Goal: Information Seeking & Learning: Learn about a topic

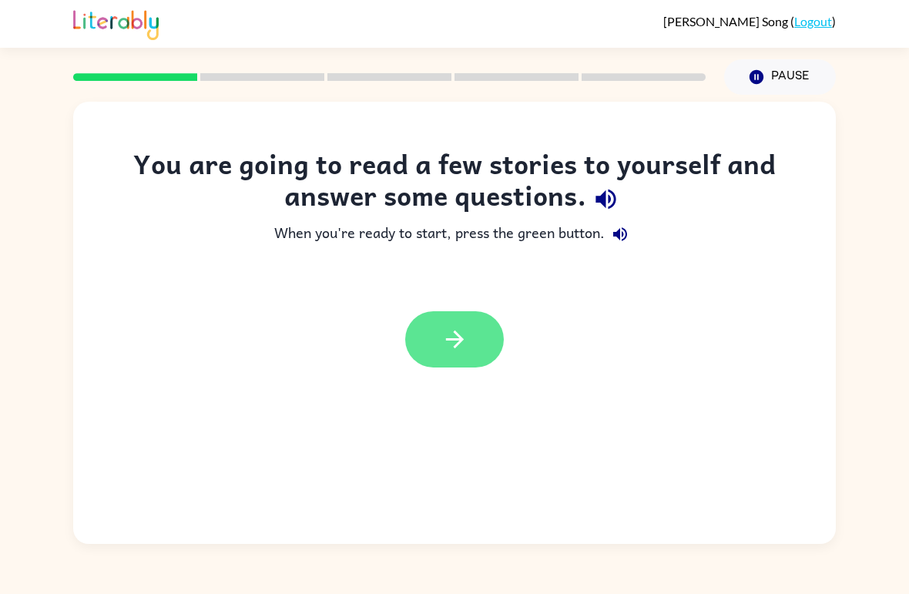
click at [438, 346] on button "button" at bounding box center [454, 339] width 99 height 56
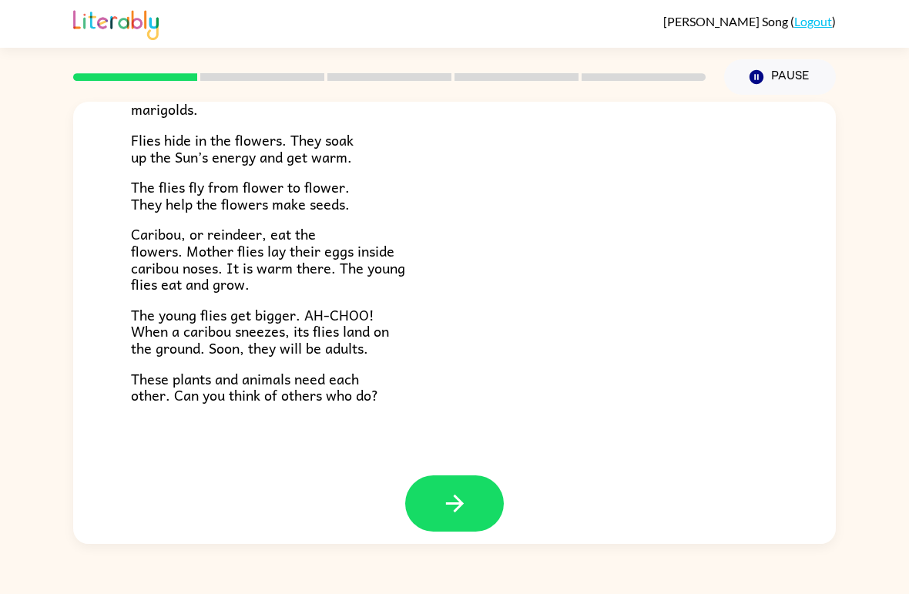
scroll to position [304, 0]
click at [460, 491] on icon "button" at bounding box center [454, 504] width 27 height 27
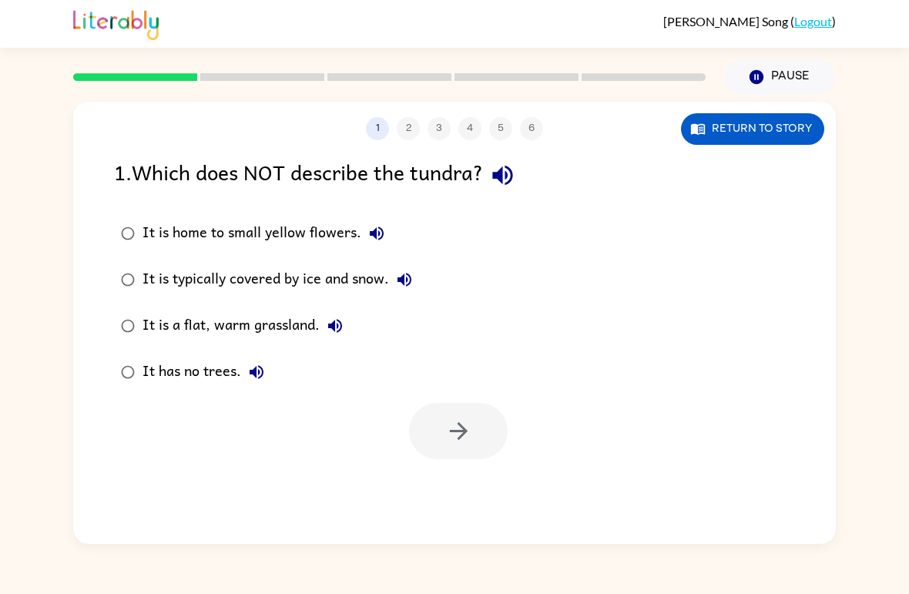
click at [164, 336] on div "It is a flat, warm grassland." at bounding box center [247, 325] width 208 height 31
click at [188, 328] on div "It is a flat, warm grassland." at bounding box center [247, 325] width 208 height 31
click at [477, 447] on button "button" at bounding box center [458, 431] width 99 height 56
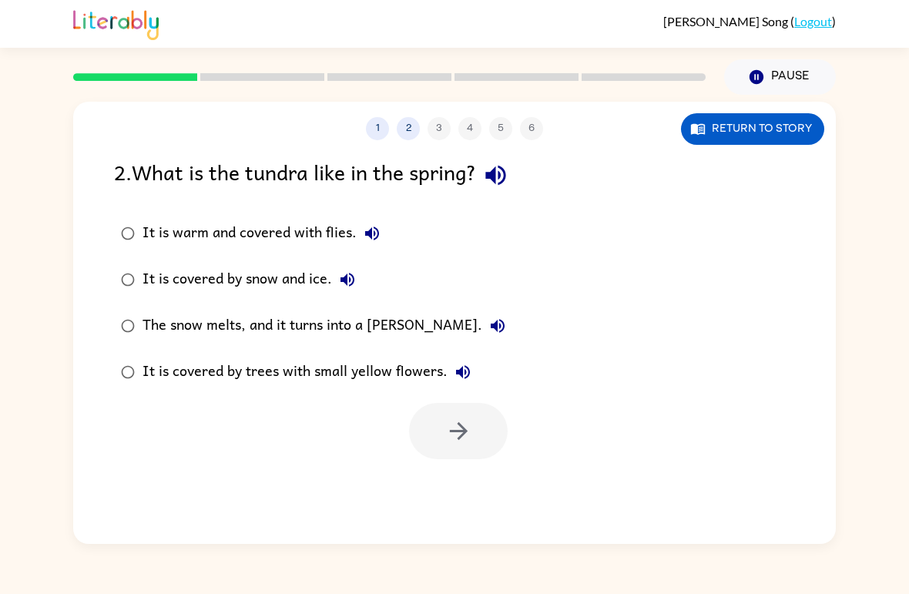
click at [172, 331] on div "The snow melts, and it turns into a [PERSON_NAME]." at bounding box center [328, 325] width 371 height 31
click at [448, 418] on button "button" at bounding box center [458, 431] width 99 height 56
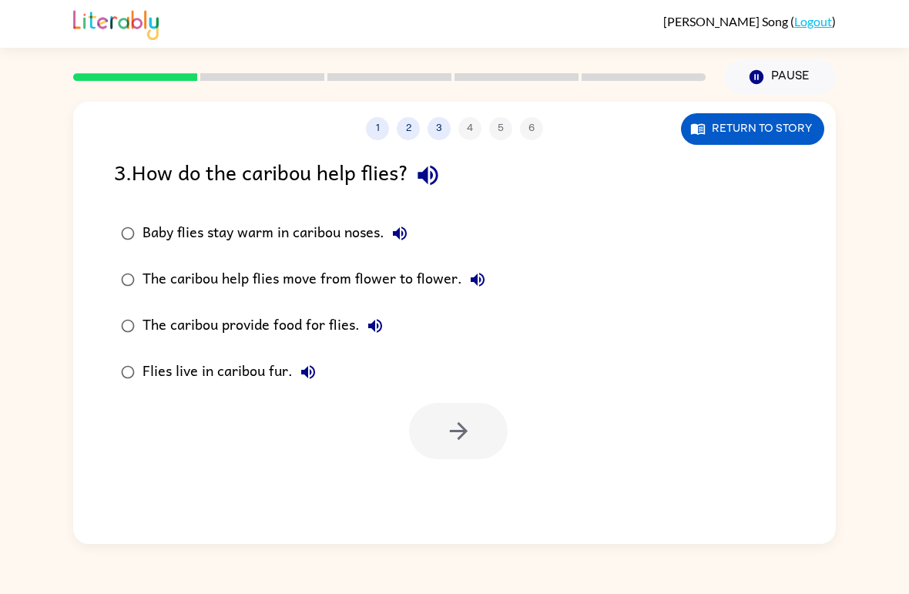
click at [223, 234] on div "Baby flies stay warm in caribou noses." at bounding box center [279, 233] width 273 height 31
click at [471, 441] on icon "button" at bounding box center [458, 431] width 27 height 27
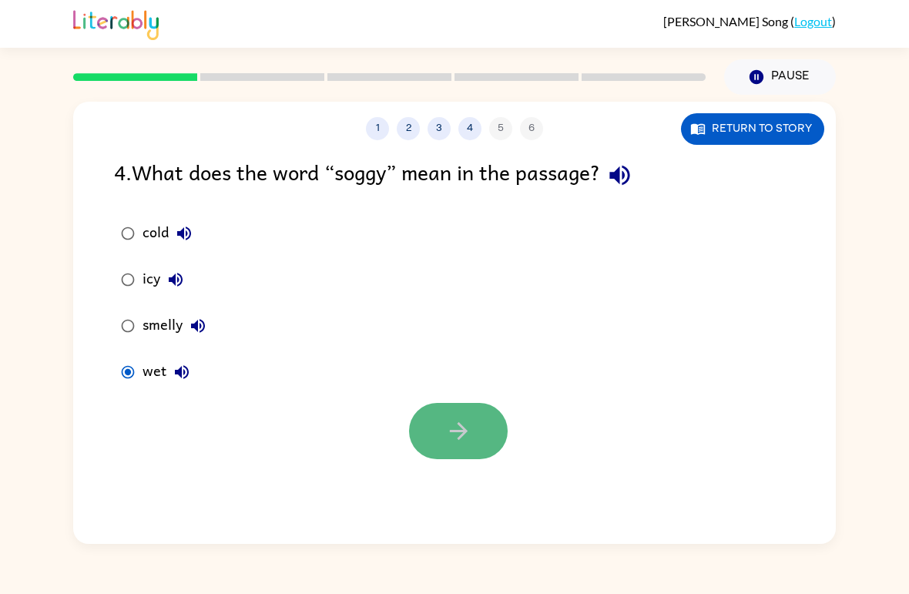
click at [451, 428] on icon "button" at bounding box center [458, 431] width 27 height 27
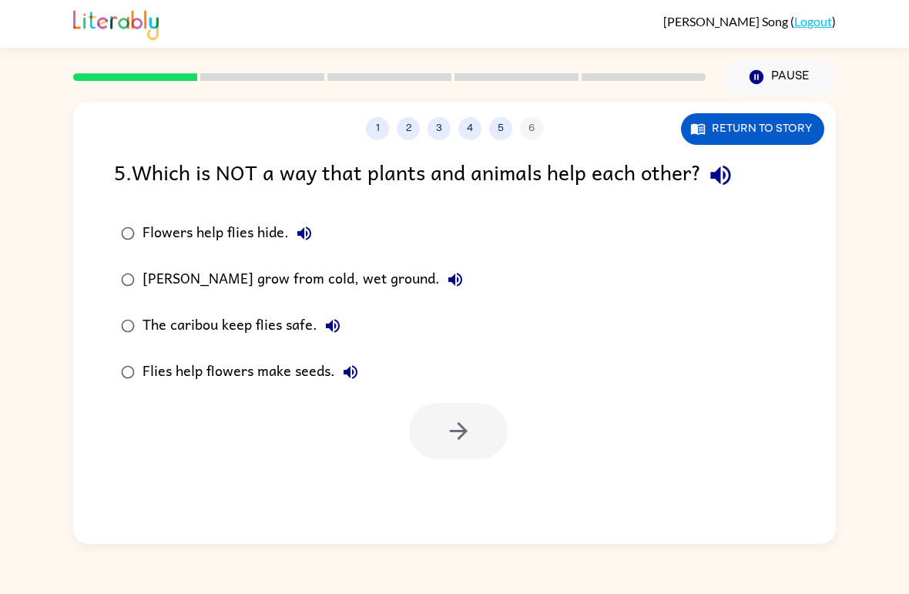
click at [231, 233] on div "Flowers help flies hide." at bounding box center [231, 233] width 177 height 31
click at [428, 411] on button "button" at bounding box center [458, 431] width 99 height 56
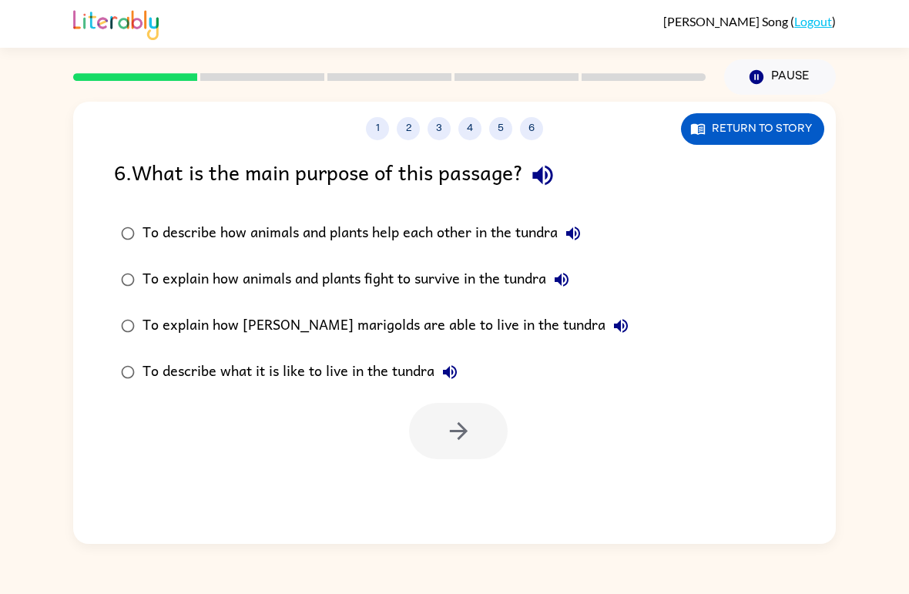
click at [460, 226] on div "To describe how animals and plants help each other in the tundra" at bounding box center [366, 233] width 446 height 31
click at [475, 466] on div "1 2 3 4 5 6 Return to story 6 . What is the main purpose of this passage? To de…" at bounding box center [454, 323] width 763 height 442
click at [472, 452] on button "button" at bounding box center [458, 431] width 99 height 56
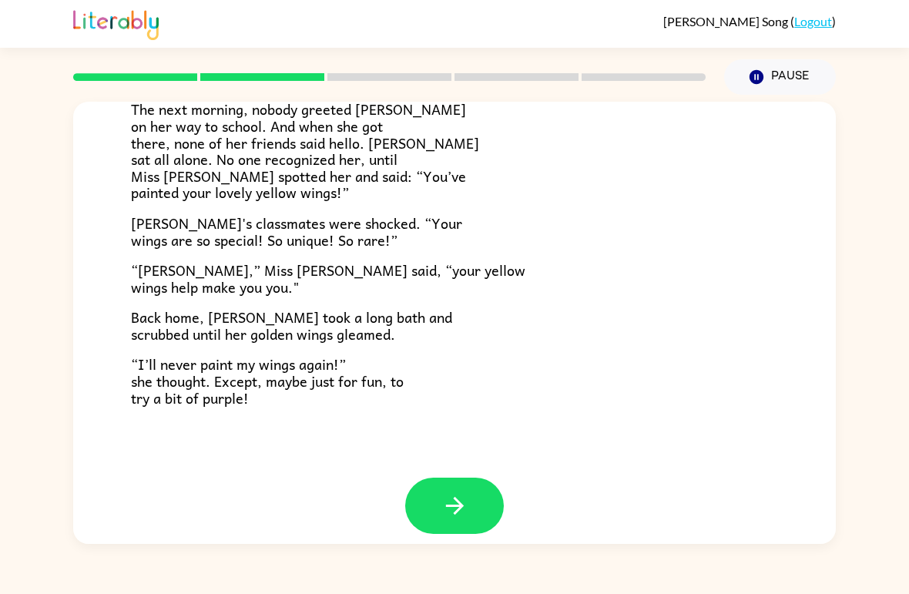
scroll to position [414, 0]
click at [468, 503] on icon "button" at bounding box center [454, 506] width 27 height 27
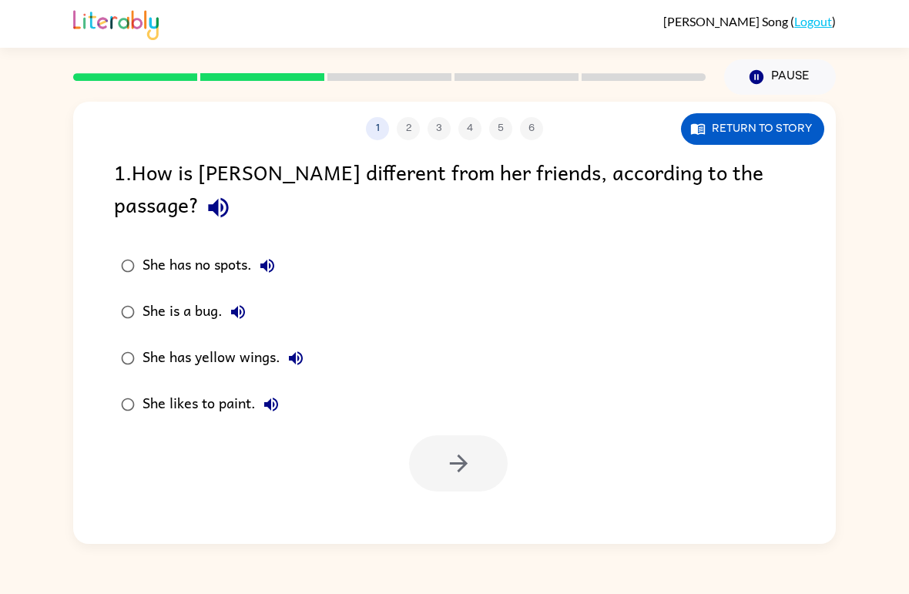
click at [163, 343] on div "She has yellow wings." at bounding box center [227, 358] width 169 height 31
click at [428, 435] on button "button" at bounding box center [458, 463] width 99 height 56
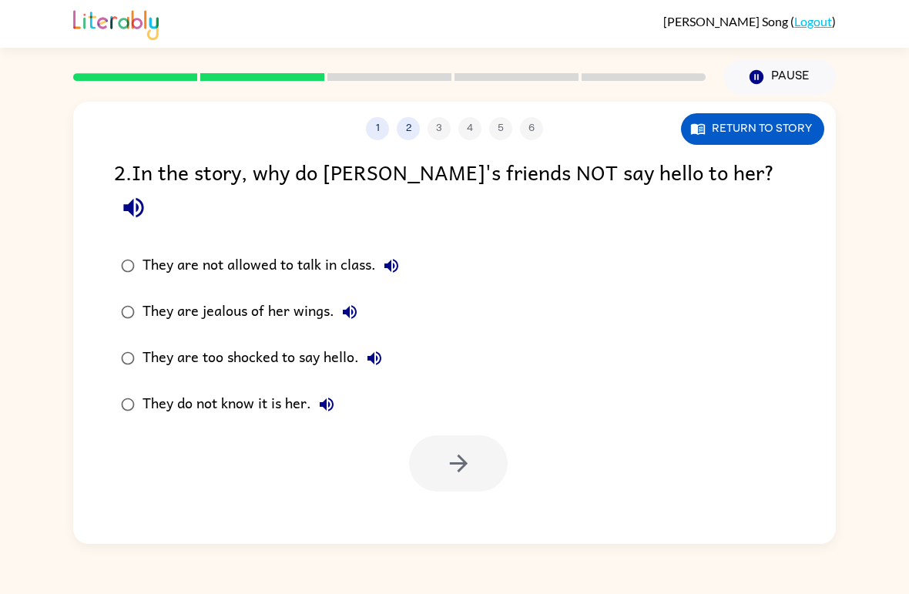
click at [241, 389] on div "They do not know it is her." at bounding box center [243, 404] width 200 height 31
click at [454, 450] on icon "button" at bounding box center [458, 463] width 27 height 27
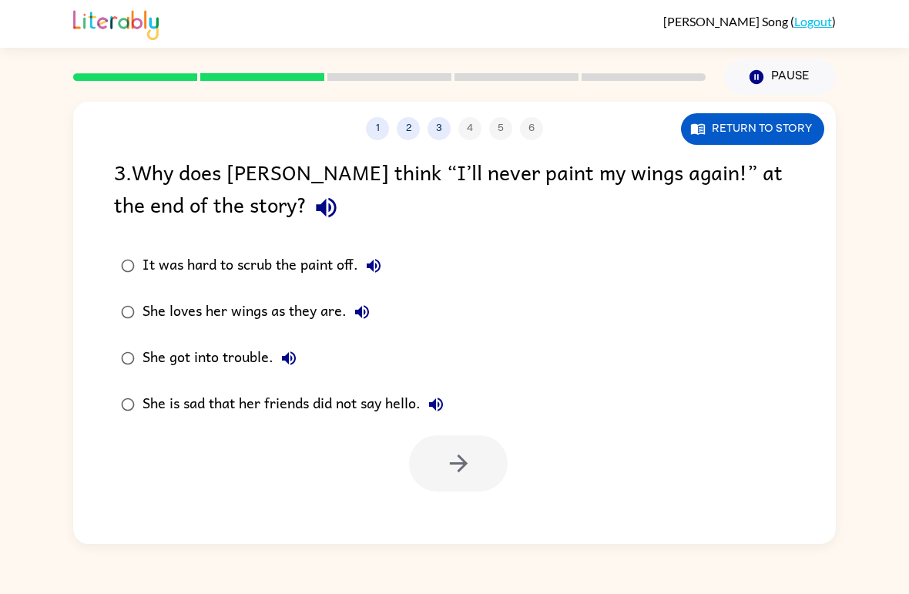
click at [237, 311] on div "She loves her wings as they are." at bounding box center [260, 312] width 235 height 31
click at [271, 407] on div "She is sad that her friends did not say hello." at bounding box center [297, 404] width 309 height 31
click at [448, 457] on icon "button" at bounding box center [458, 463] width 27 height 27
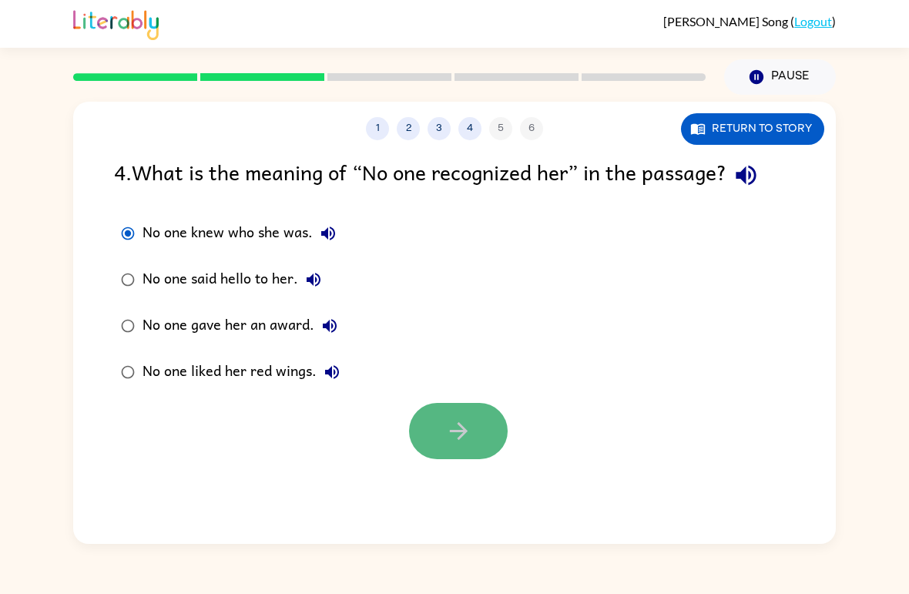
click at [438, 422] on button "button" at bounding box center [458, 431] width 99 height 56
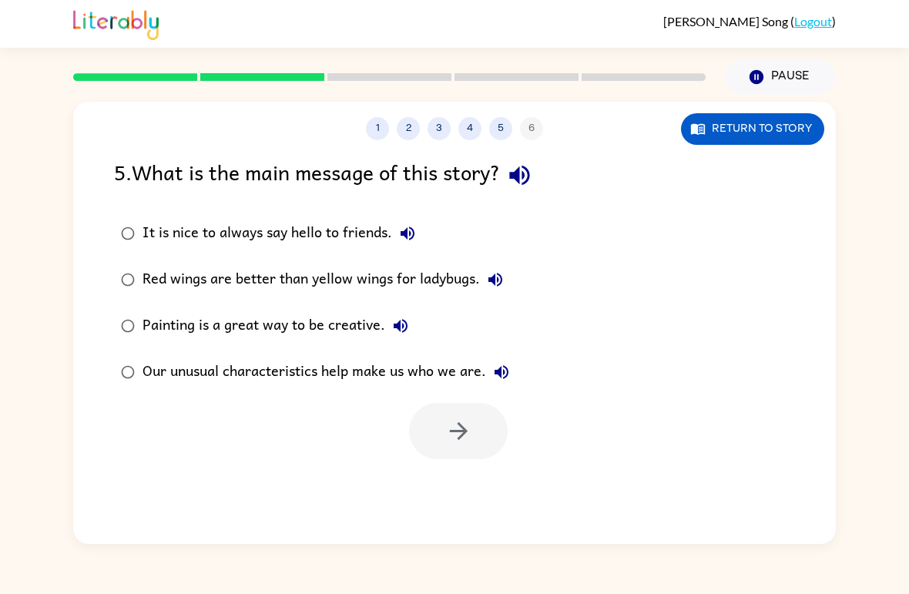
click at [332, 374] on div "Our unusual characteristics help make us who we are." at bounding box center [330, 372] width 374 height 31
click at [440, 425] on button "button" at bounding box center [458, 431] width 99 height 56
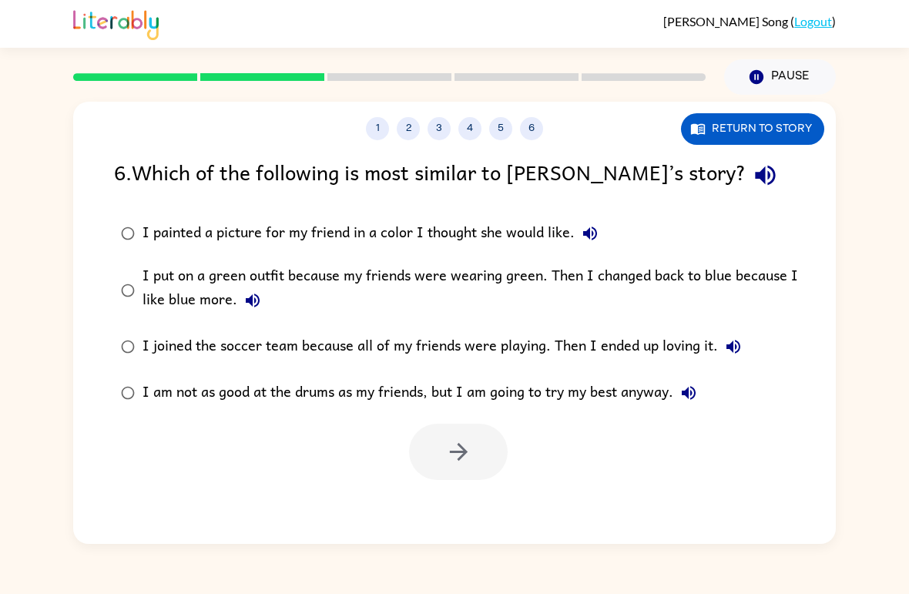
click at [376, 223] on div "I painted a picture for my friend in a color I thought she would like." at bounding box center [374, 233] width 463 height 31
drag, startPoint x: 377, startPoint y: 232, endPoint x: 381, endPoint y: 240, distance: 8.6
click at [378, 234] on div "I painted a picture for my friend in a color I thought she would like." at bounding box center [374, 233] width 463 height 31
click at [470, 460] on icon "button" at bounding box center [458, 451] width 27 height 27
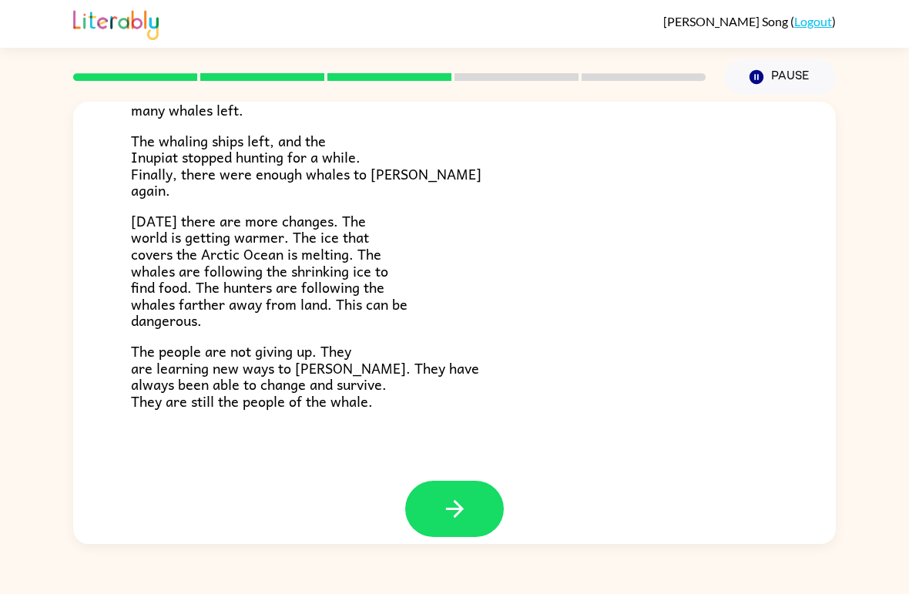
scroll to position [500, 0]
click at [458, 496] on icon "button" at bounding box center [454, 509] width 27 height 27
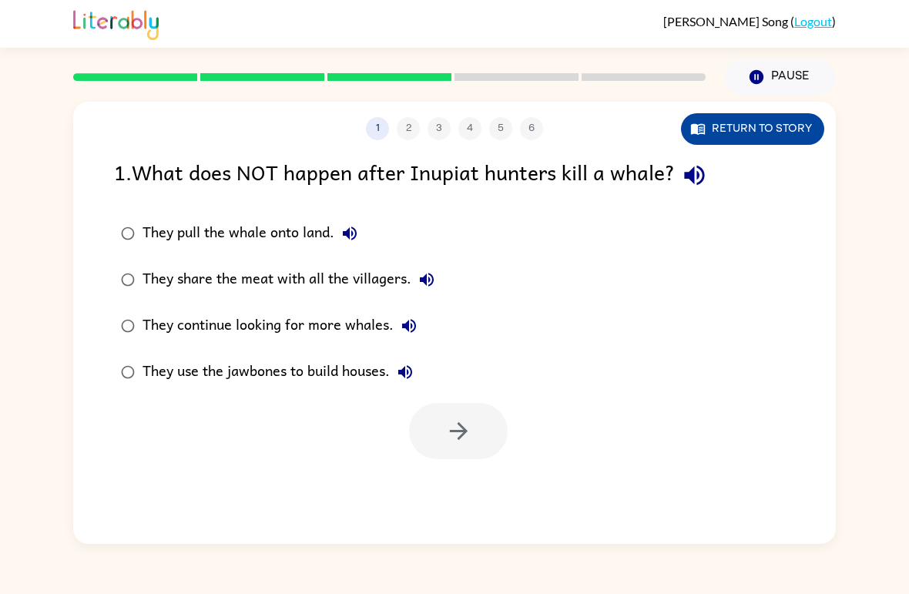
click at [772, 123] on button "Return to story" at bounding box center [752, 129] width 143 height 32
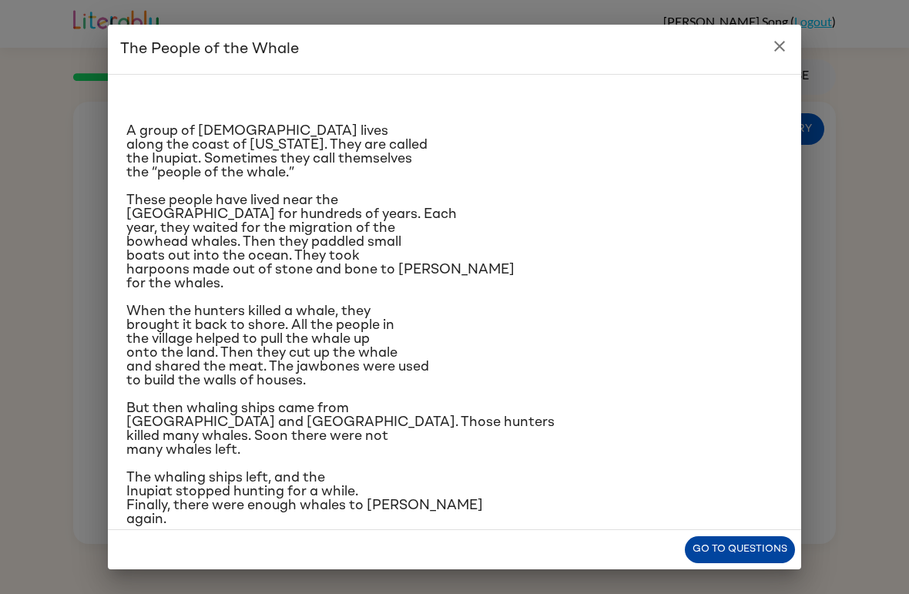
click at [753, 540] on button "Go to questions" at bounding box center [740, 549] width 110 height 27
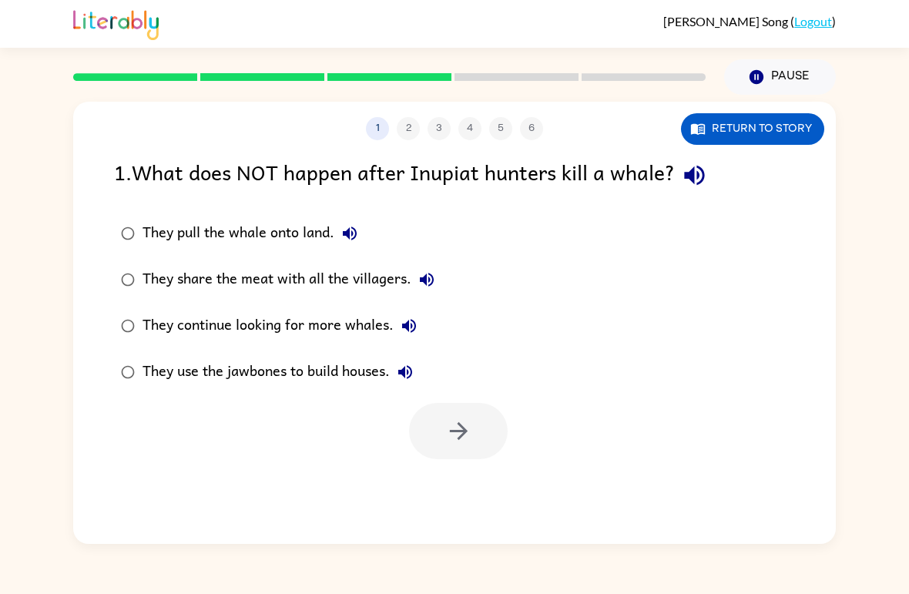
click at [270, 237] on div "They pull the whale onto land." at bounding box center [254, 233] width 223 height 31
click at [469, 448] on button "button" at bounding box center [458, 431] width 99 height 56
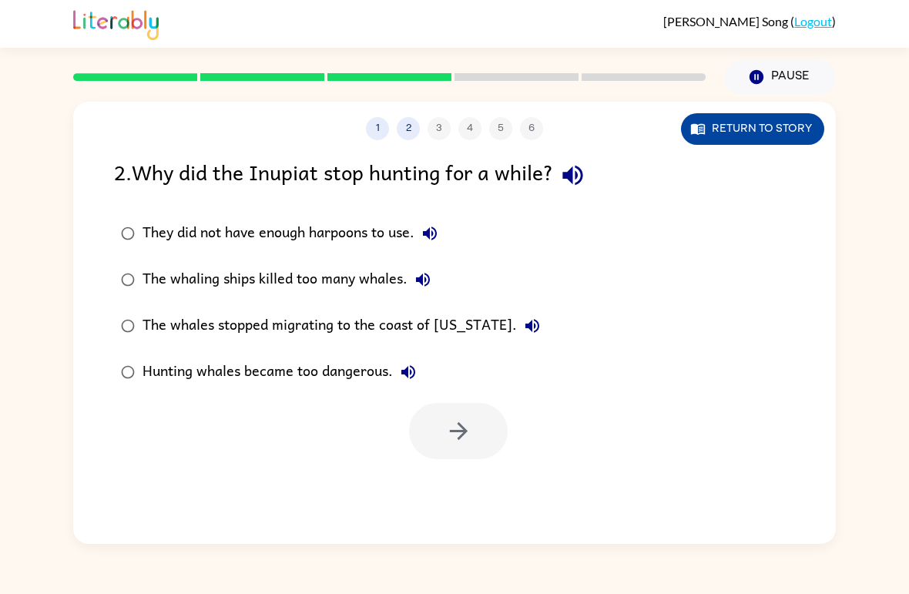
click at [734, 119] on button "Return to story" at bounding box center [752, 129] width 143 height 32
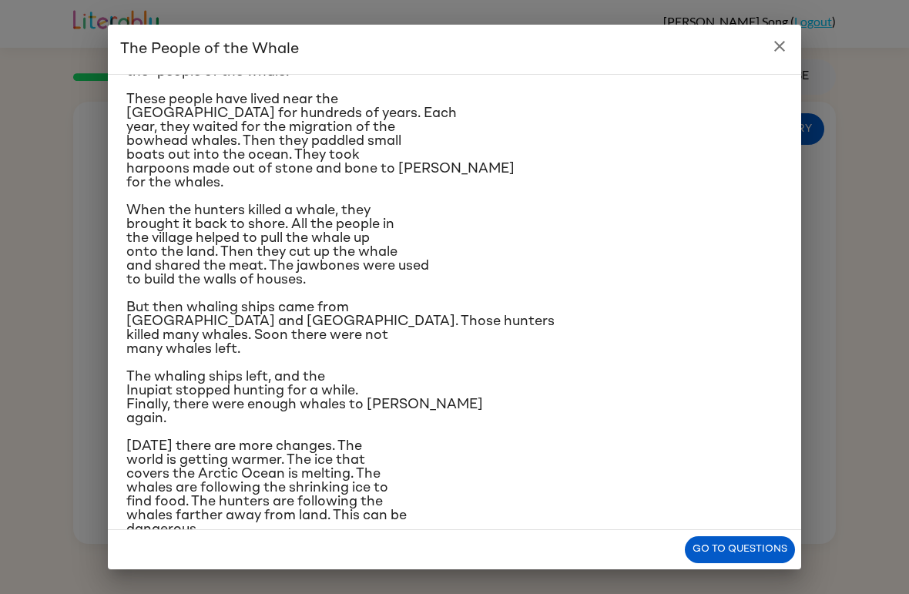
scroll to position [89, 0]
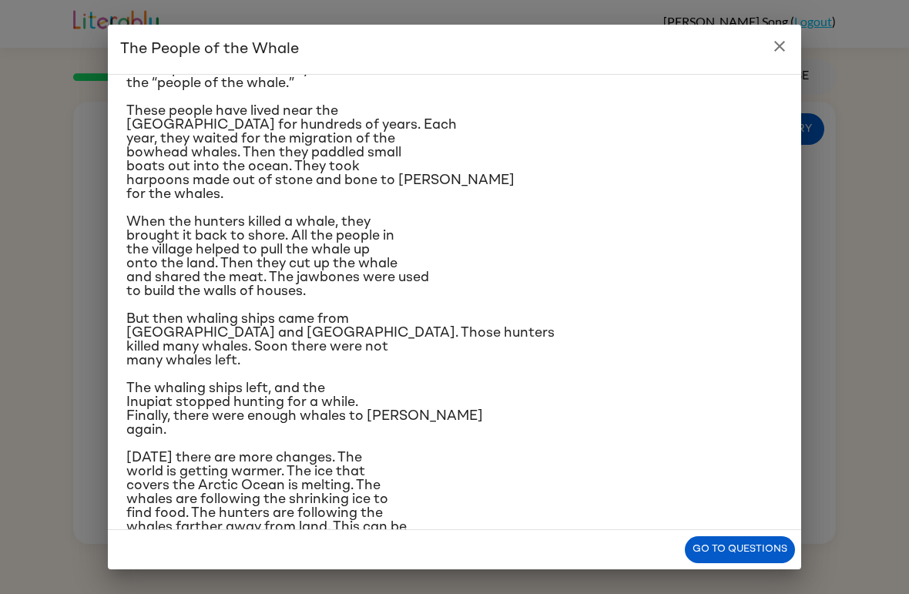
click at [720, 437] on p "The whaling ships left, and the Inupiat stopped hunting for a while. Finally, t…" at bounding box center [454, 408] width 656 height 55
click at [723, 552] on button "Go to questions" at bounding box center [740, 549] width 110 height 27
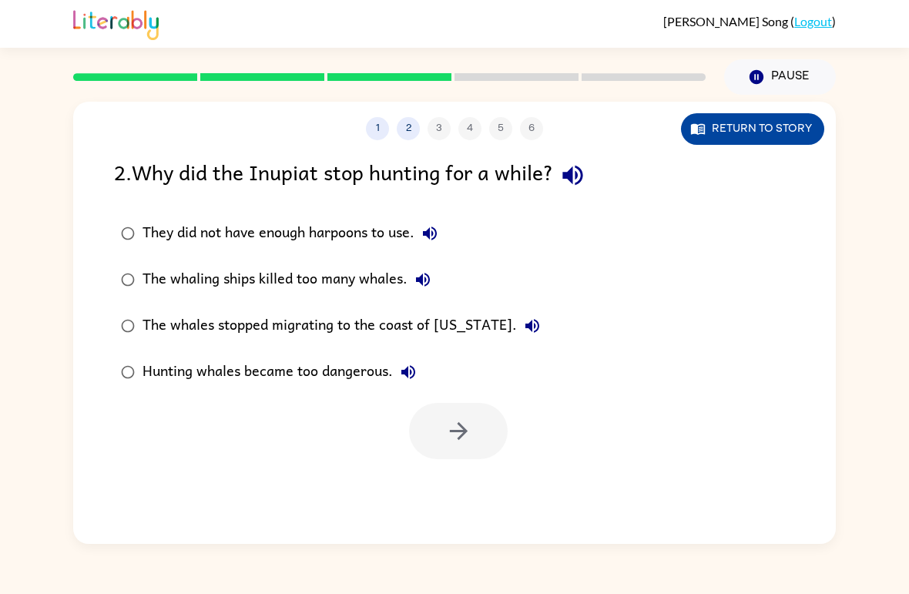
click at [750, 121] on button "Return to story" at bounding box center [752, 129] width 143 height 32
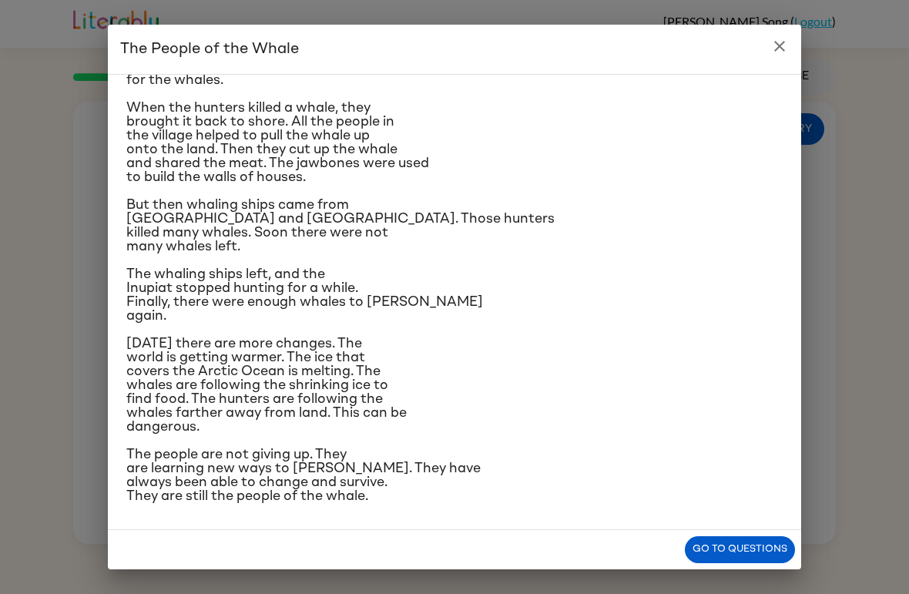
scroll to position [254, 0]
click at [786, 542] on button "Go to questions" at bounding box center [740, 549] width 110 height 27
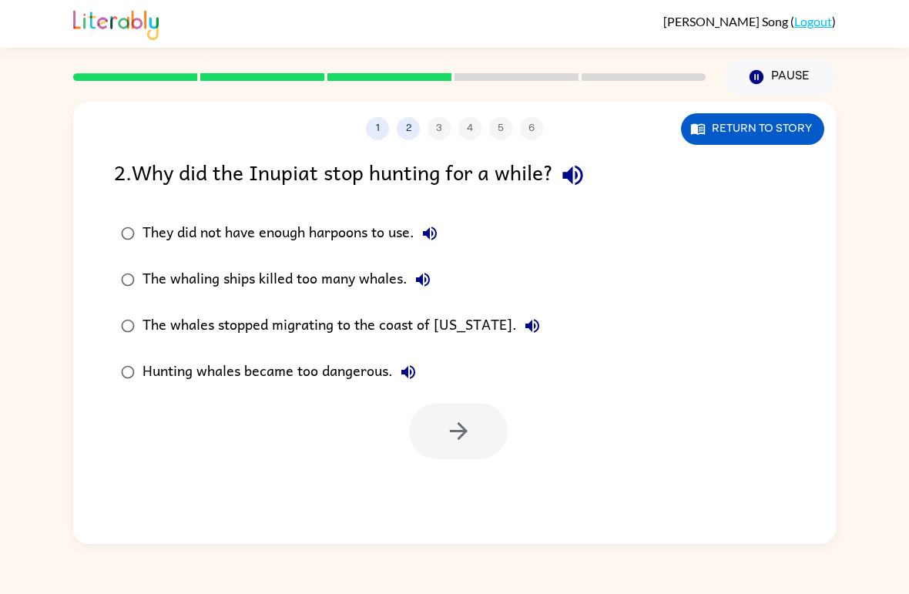
click at [299, 273] on div "The whaling ships killed too many whales." at bounding box center [291, 279] width 296 height 31
click at [468, 445] on icon "button" at bounding box center [458, 431] width 27 height 27
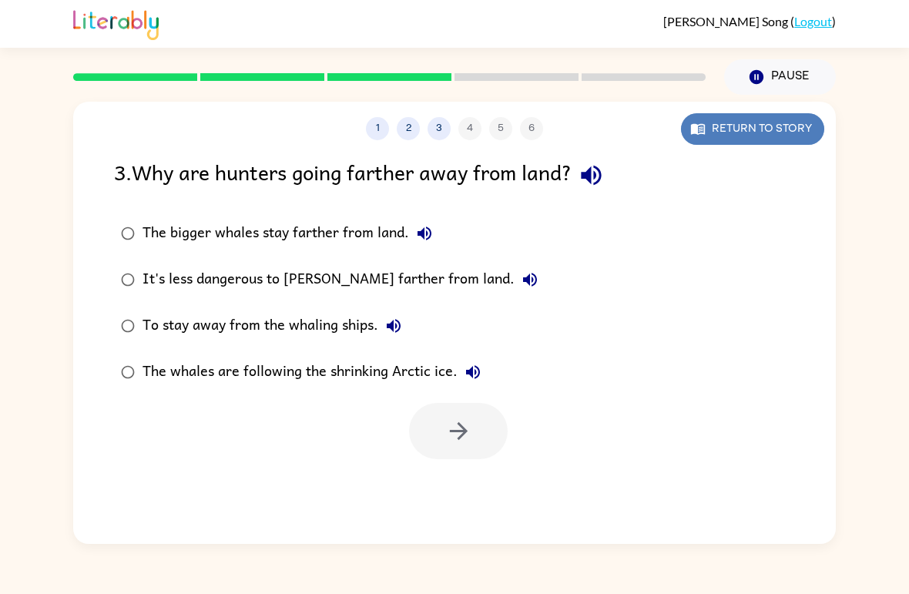
click at [752, 127] on button "Return to story" at bounding box center [752, 129] width 143 height 32
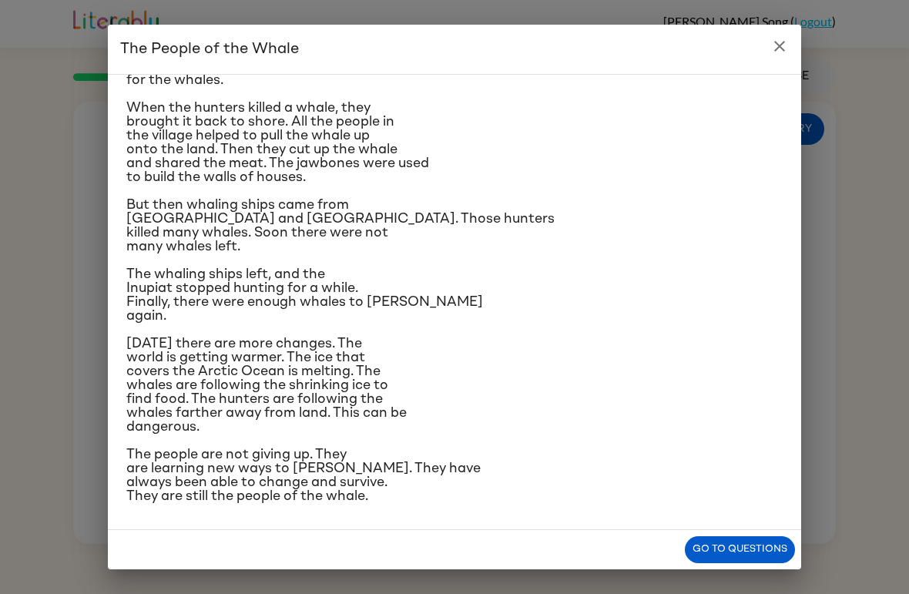
scroll to position [293, 0]
click at [714, 546] on button "Go to questions" at bounding box center [740, 549] width 110 height 27
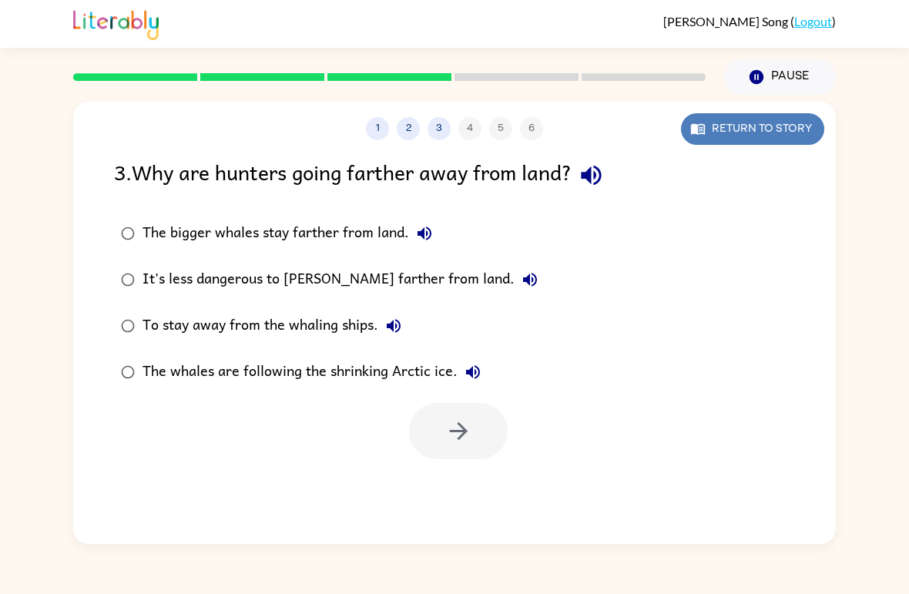
click at [806, 126] on button "Return to story" at bounding box center [752, 129] width 143 height 32
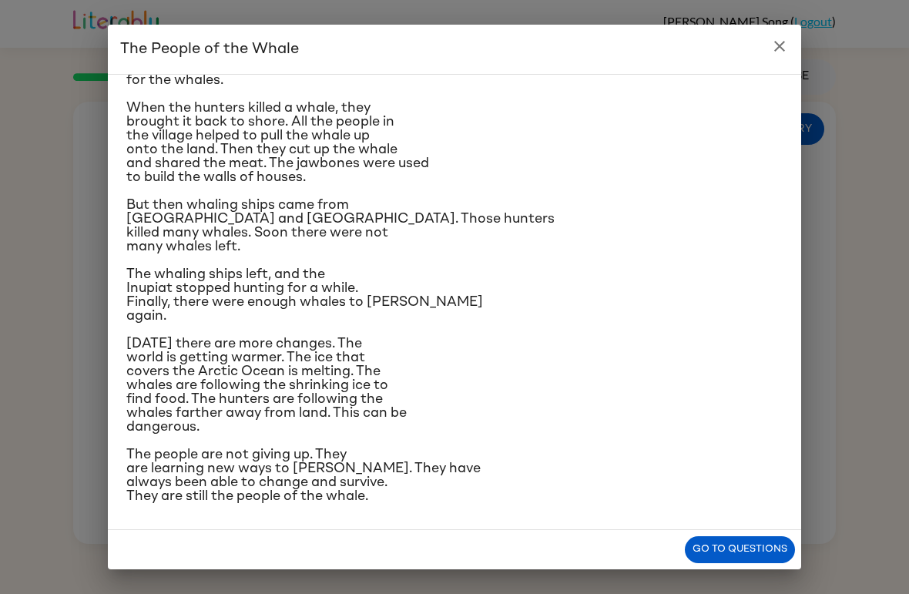
scroll to position [361, 0]
click at [792, 553] on button "Go to questions" at bounding box center [740, 549] width 110 height 27
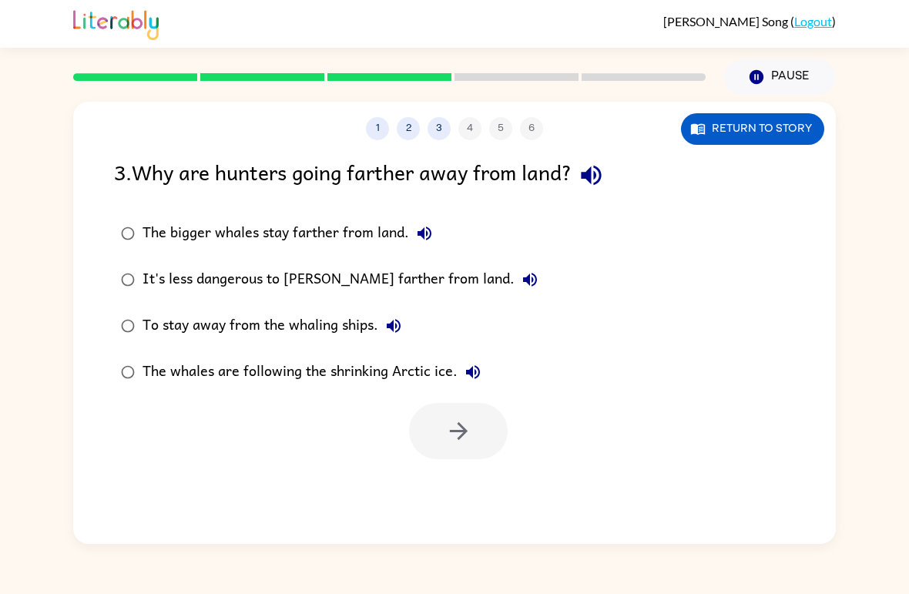
click at [191, 226] on div "The bigger whales stay farther from land." at bounding box center [291, 233] width 297 height 31
click at [468, 449] on button "button" at bounding box center [458, 431] width 99 height 56
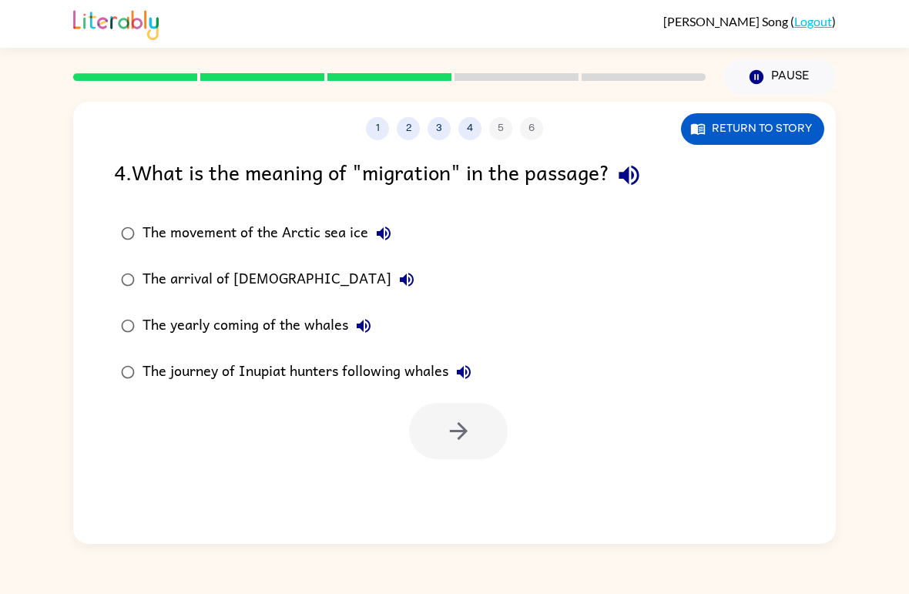
click at [230, 271] on div "The arrival of [DEMOGRAPHIC_DATA]" at bounding box center [283, 279] width 280 height 31
click at [480, 435] on button "button" at bounding box center [458, 431] width 99 height 56
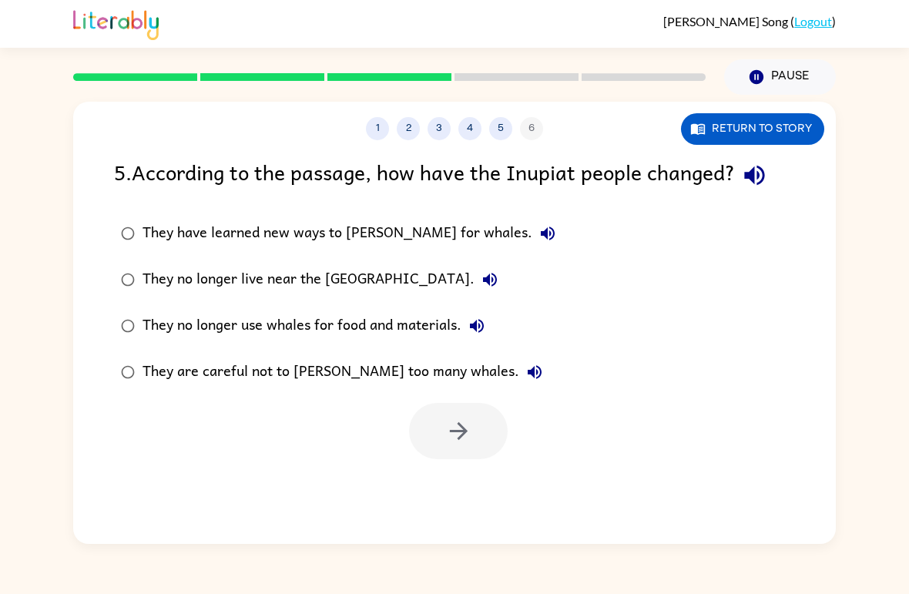
click at [383, 329] on div "They no longer use whales for food and materials." at bounding box center [318, 325] width 350 height 31
click at [445, 438] on icon "button" at bounding box center [458, 431] width 27 height 27
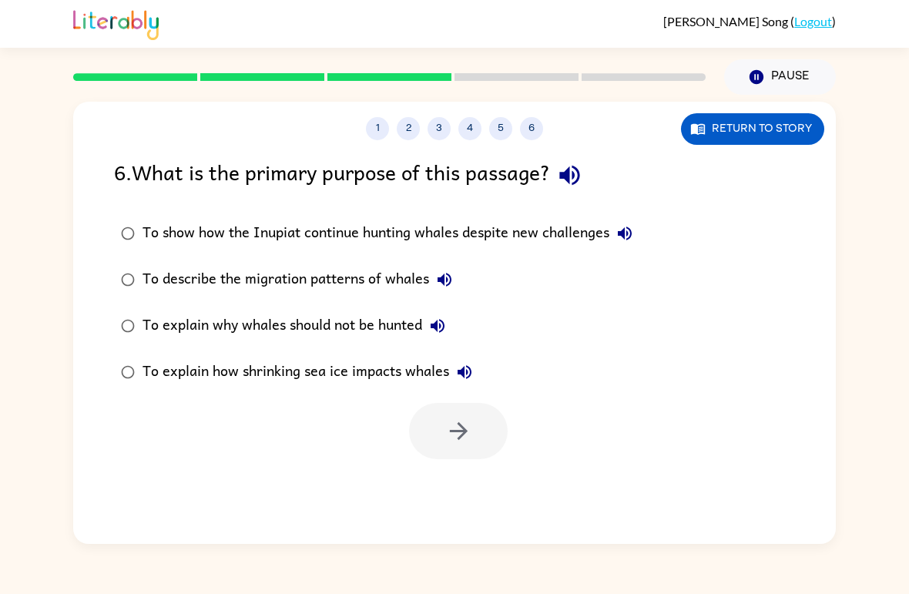
click at [351, 230] on div "To show how the Inupiat continue hunting whales despite new challenges" at bounding box center [392, 233] width 498 height 31
click at [454, 448] on button "button" at bounding box center [458, 431] width 99 height 56
click at [463, 441] on div at bounding box center [458, 431] width 99 height 56
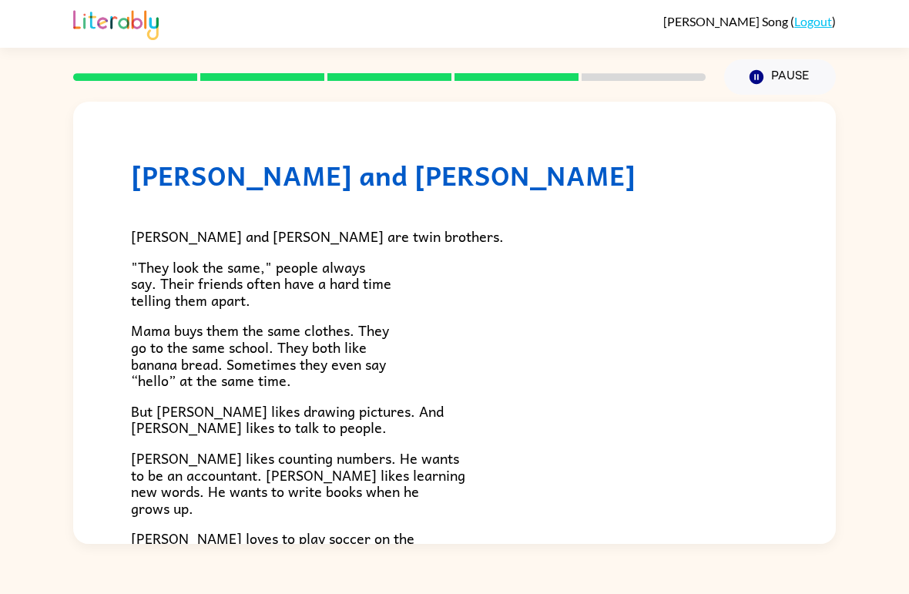
click at [492, 443] on div "[PERSON_NAME] and [PERSON_NAME] are twin brothers. "They look the same," people…" at bounding box center [454, 457] width 647 height 533
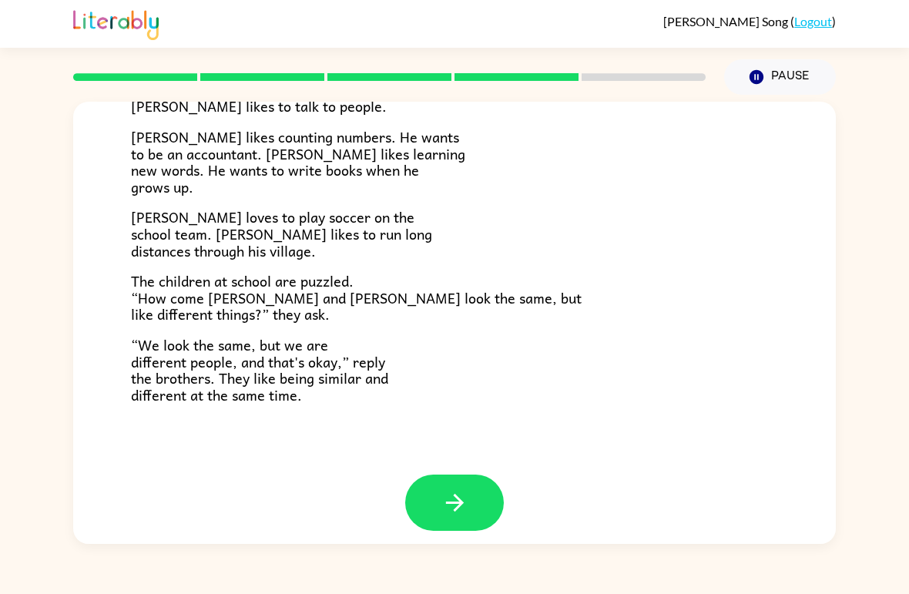
scroll to position [320, 0]
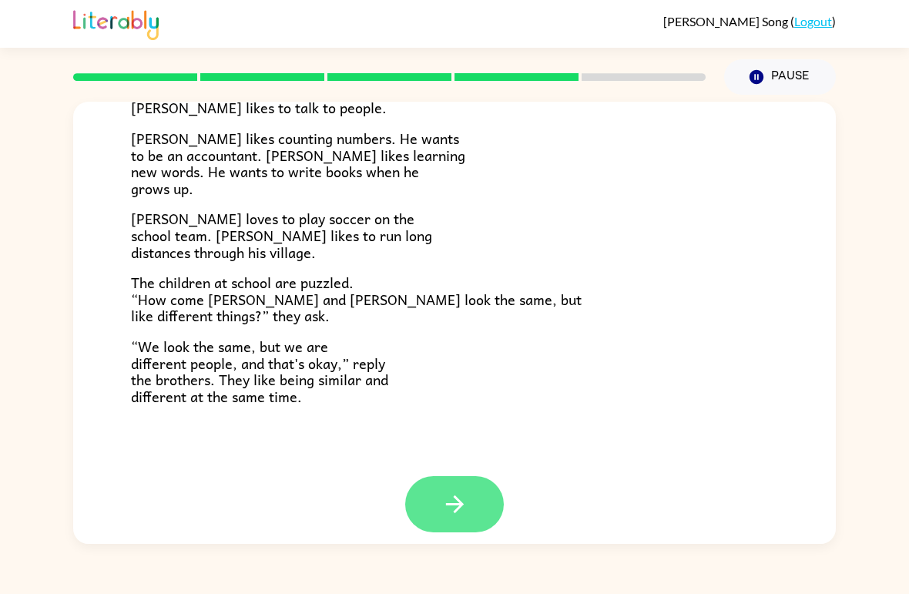
click at [447, 476] on button "button" at bounding box center [454, 504] width 99 height 56
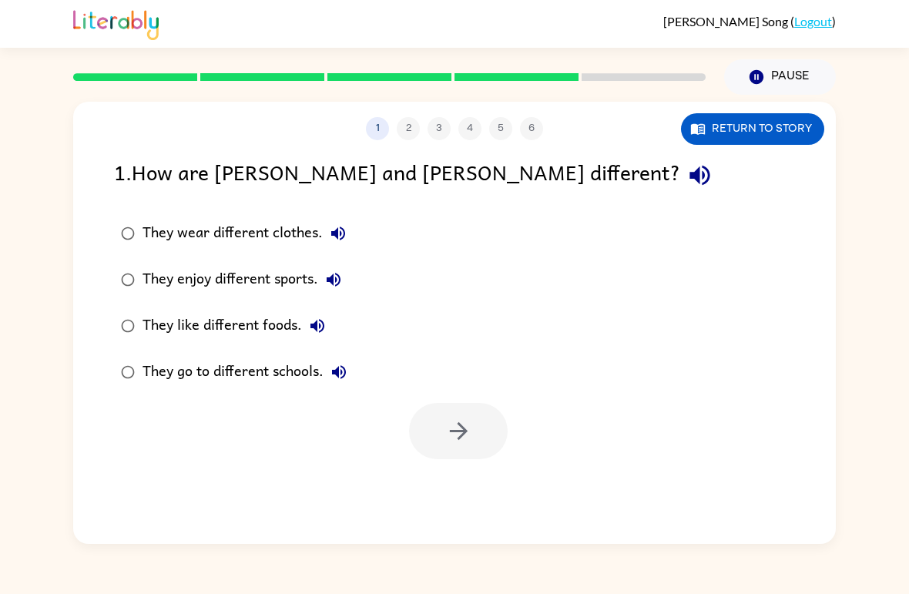
click at [260, 254] on label "They wear different clothes." at bounding box center [234, 233] width 257 height 46
click at [200, 270] on div "They enjoy different sports." at bounding box center [246, 279] width 206 height 31
click at [470, 424] on icon "button" at bounding box center [458, 431] width 27 height 27
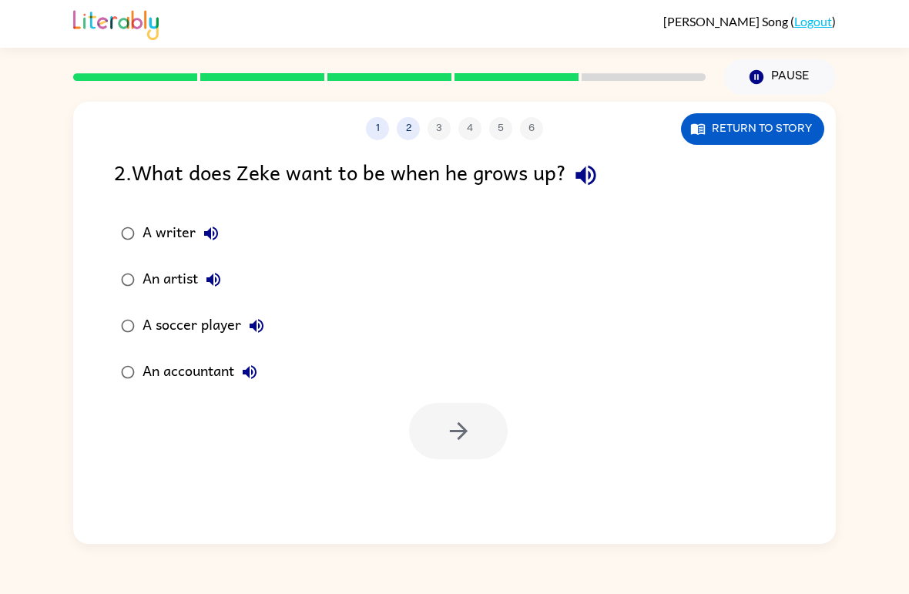
click at [186, 395] on label "An accountant" at bounding box center [193, 372] width 174 height 46
click at [210, 368] on div "An accountant" at bounding box center [204, 372] width 122 height 31
click at [492, 433] on button "button" at bounding box center [458, 431] width 99 height 56
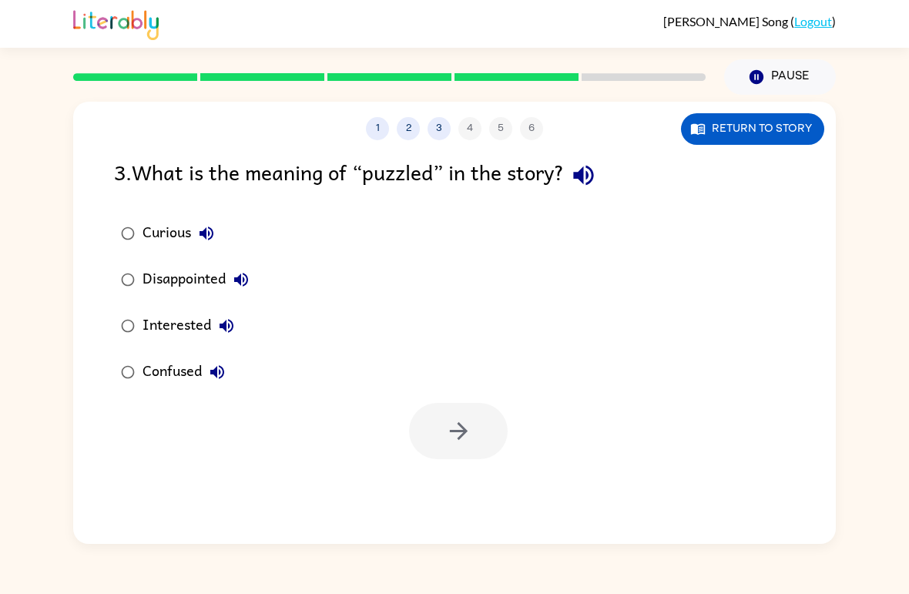
click at [144, 367] on div "Confused" at bounding box center [188, 372] width 90 height 31
click at [458, 411] on button "button" at bounding box center [458, 431] width 99 height 56
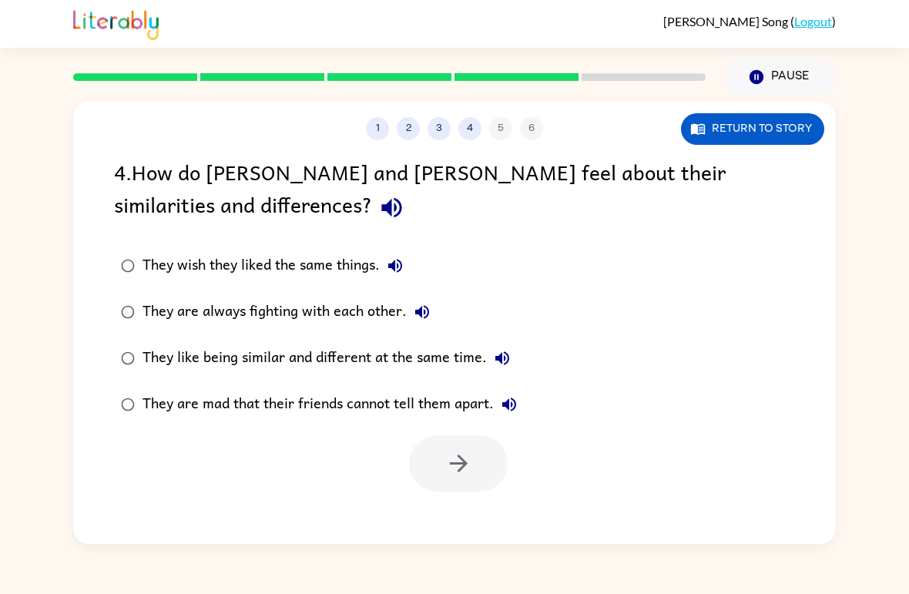
click at [165, 340] on label "They like being similar and different at the same time." at bounding box center [319, 358] width 427 height 46
click at [455, 481] on button "button" at bounding box center [458, 463] width 99 height 56
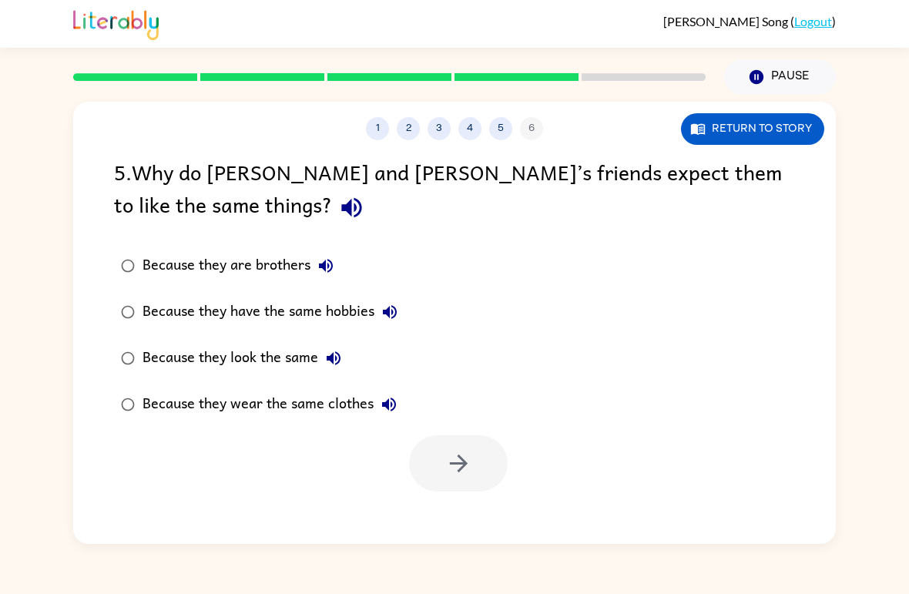
click at [233, 384] on label "Because they wear the same clothes" at bounding box center [259, 404] width 307 height 46
click at [263, 357] on div "Because they look the same" at bounding box center [246, 358] width 206 height 31
click at [253, 254] on div "Because they are brothers" at bounding box center [242, 265] width 199 height 31
click at [445, 489] on button "button" at bounding box center [458, 463] width 99 height 56
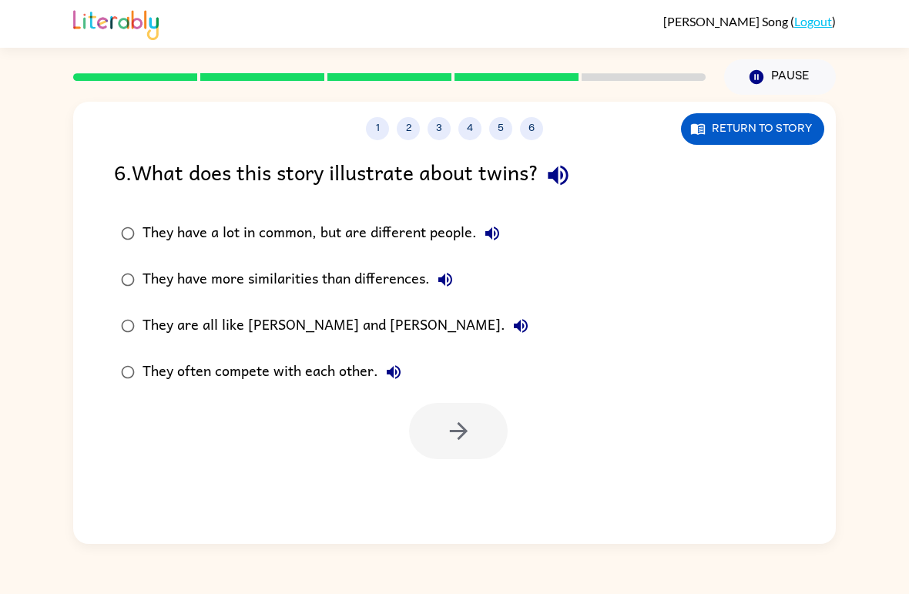
click at [369, 231] on div "They have a lot in common, but are different people." at bounding box center [325, 233] width 365 height 31
click at [442, 447] on button "button" at bounding box center [458, 431] width 99 height 56
